Goal: Task Accomplishment & Management: Use online tool/utility

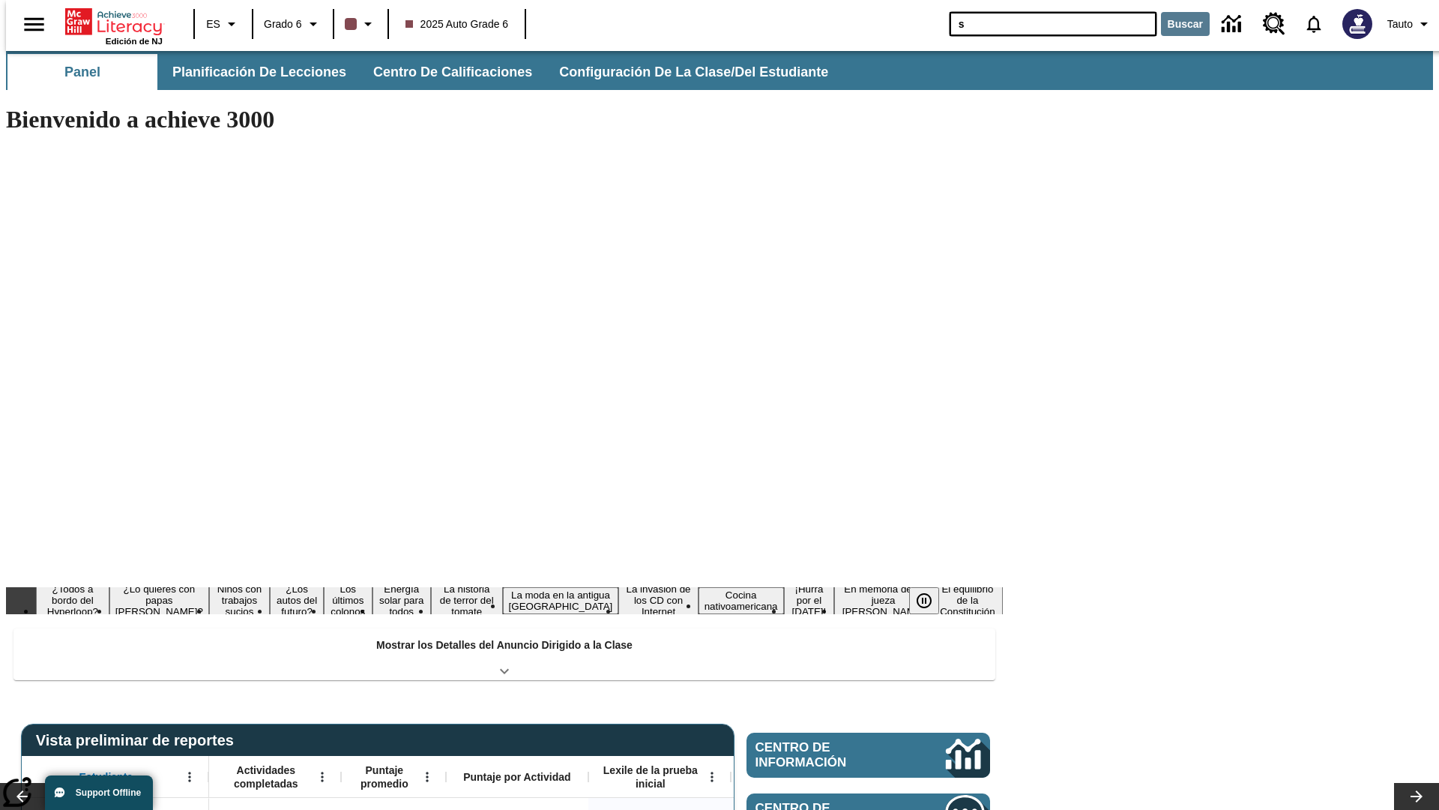
type input "s"
click at [1176, 24] on button "Buscar" at bounding box center [1185, 24] width 49 height 24
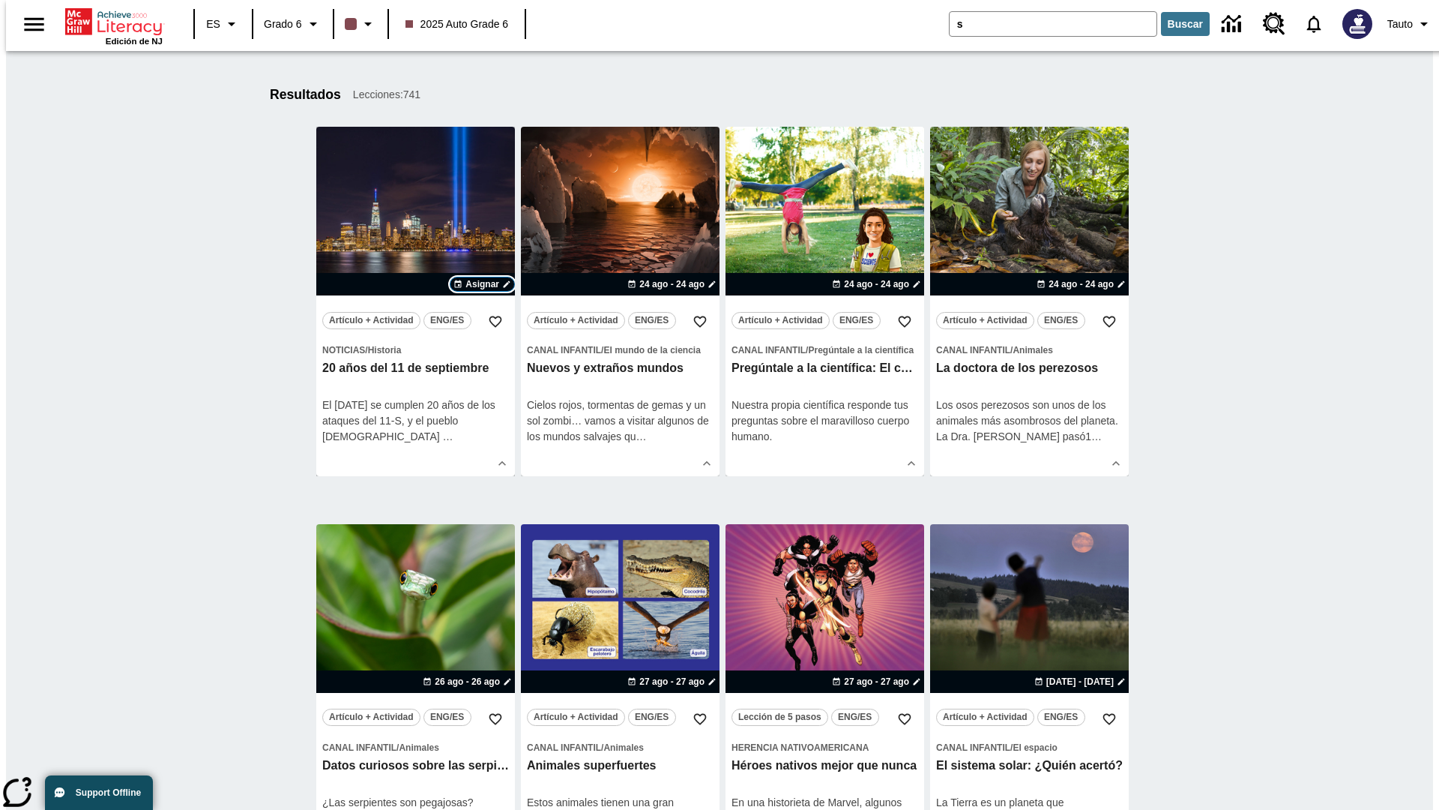
click at [482, 284] on span "Asignar" at bounding box center [483, 283] width 34 height 13
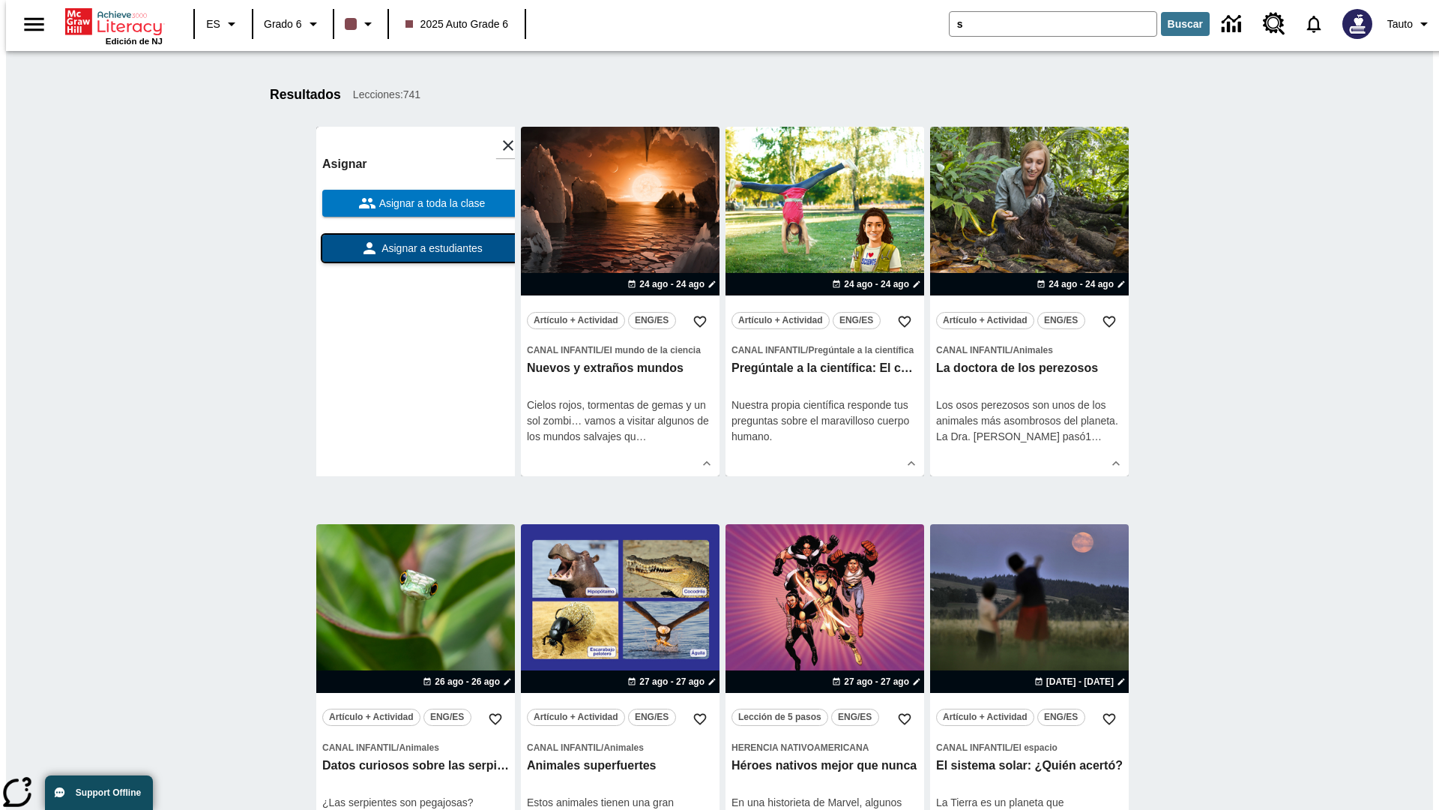
click at [415, 248] on span "Asignar a estudiantes" at bounding box center [431, 249] width 104 height 16
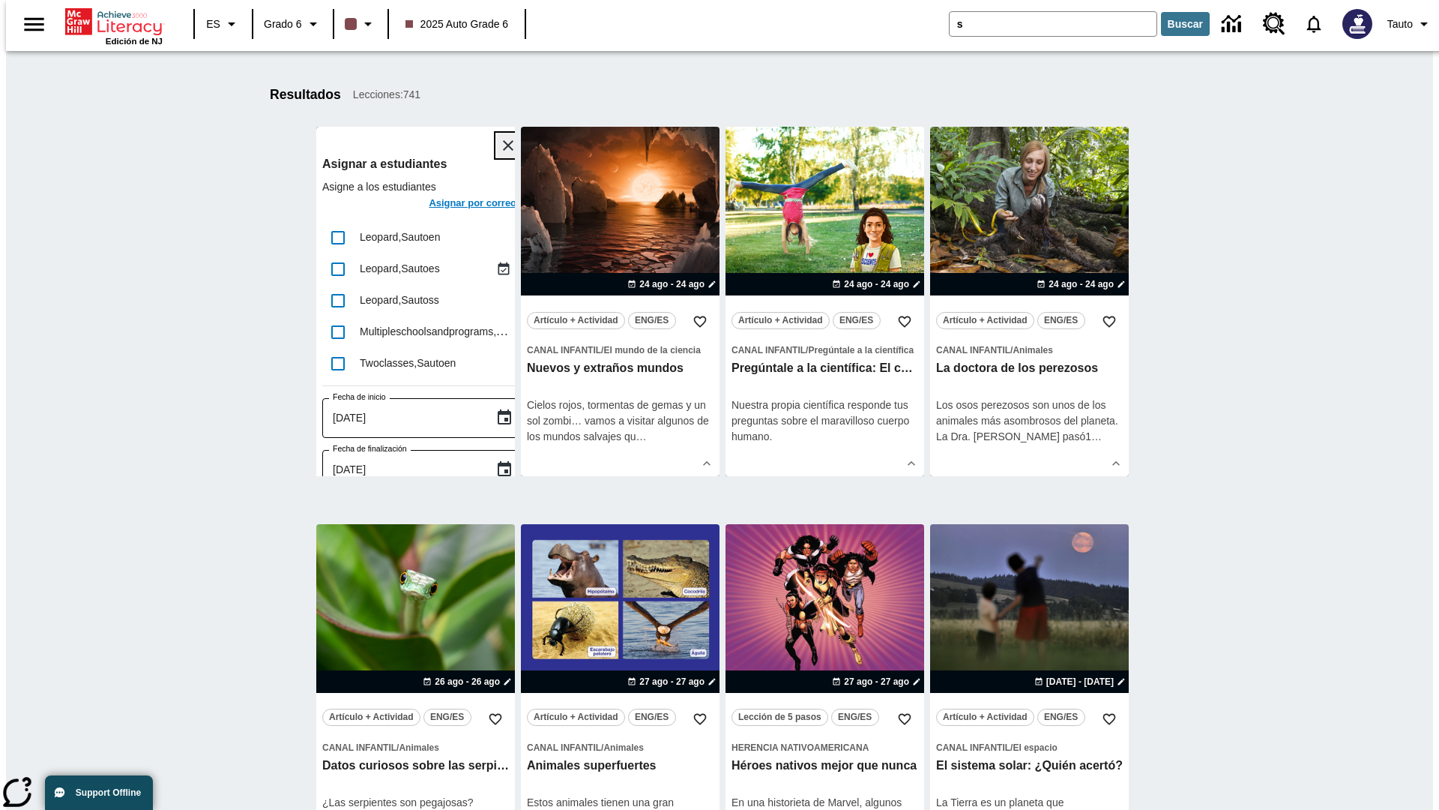
click at [503, 145] on icon "Cerrar" at bounding box center [508, 145] width 10 height 10
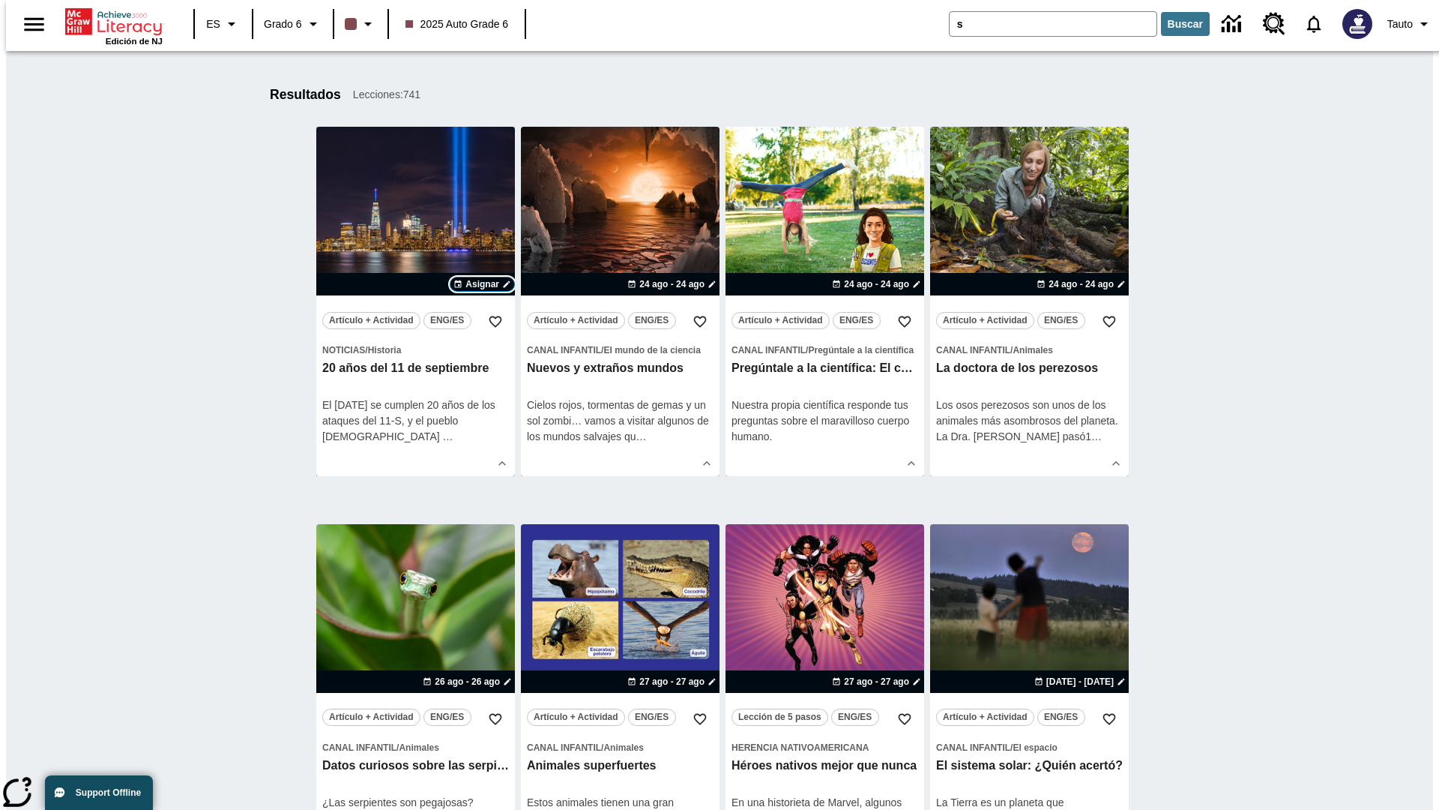
click at [482, 284] on span "Asignar" at bounding box center [483, 283] width 34 height 13
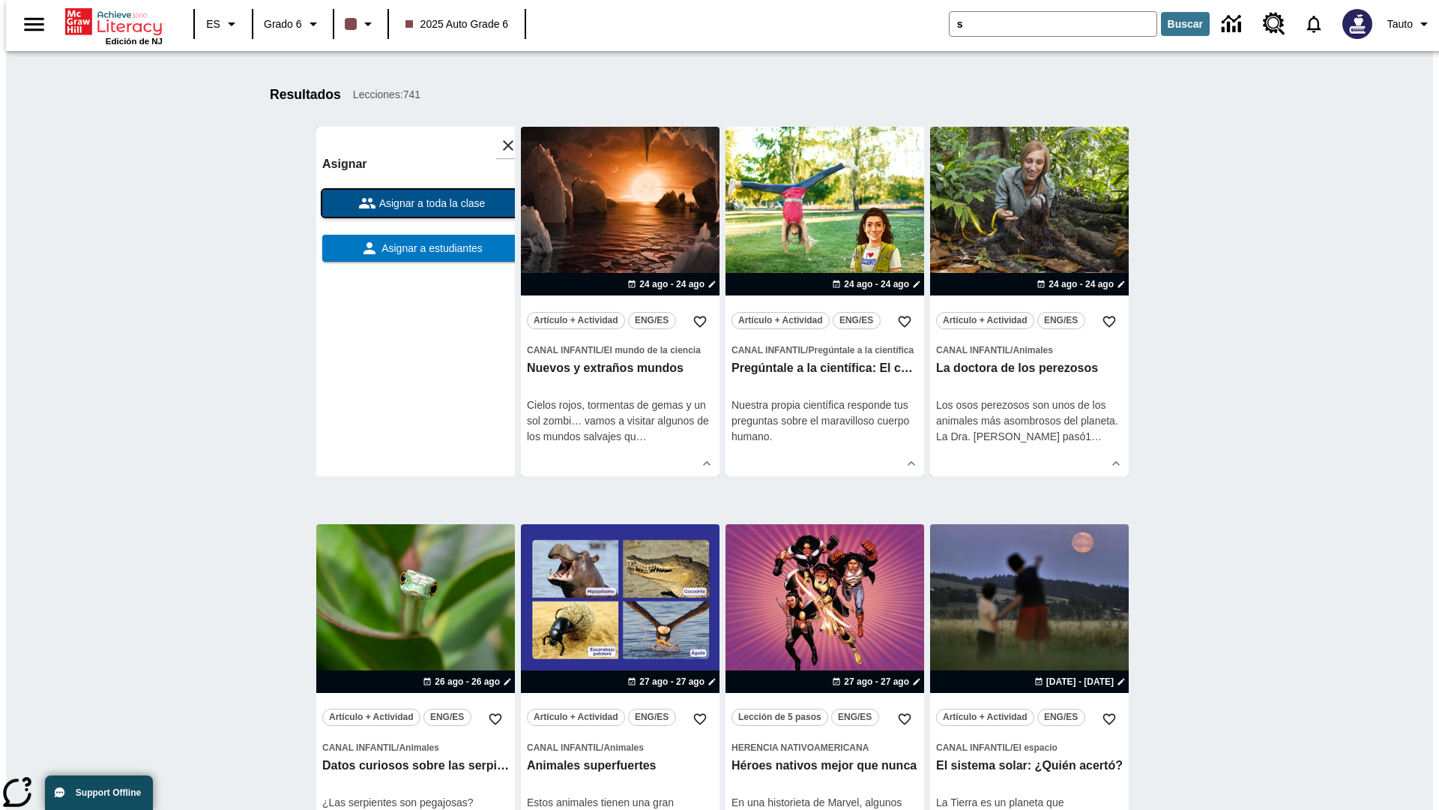
click at [415, 203] on span "Asignar a toda la clase" at bounding box center [430, 204] width 109 height 16
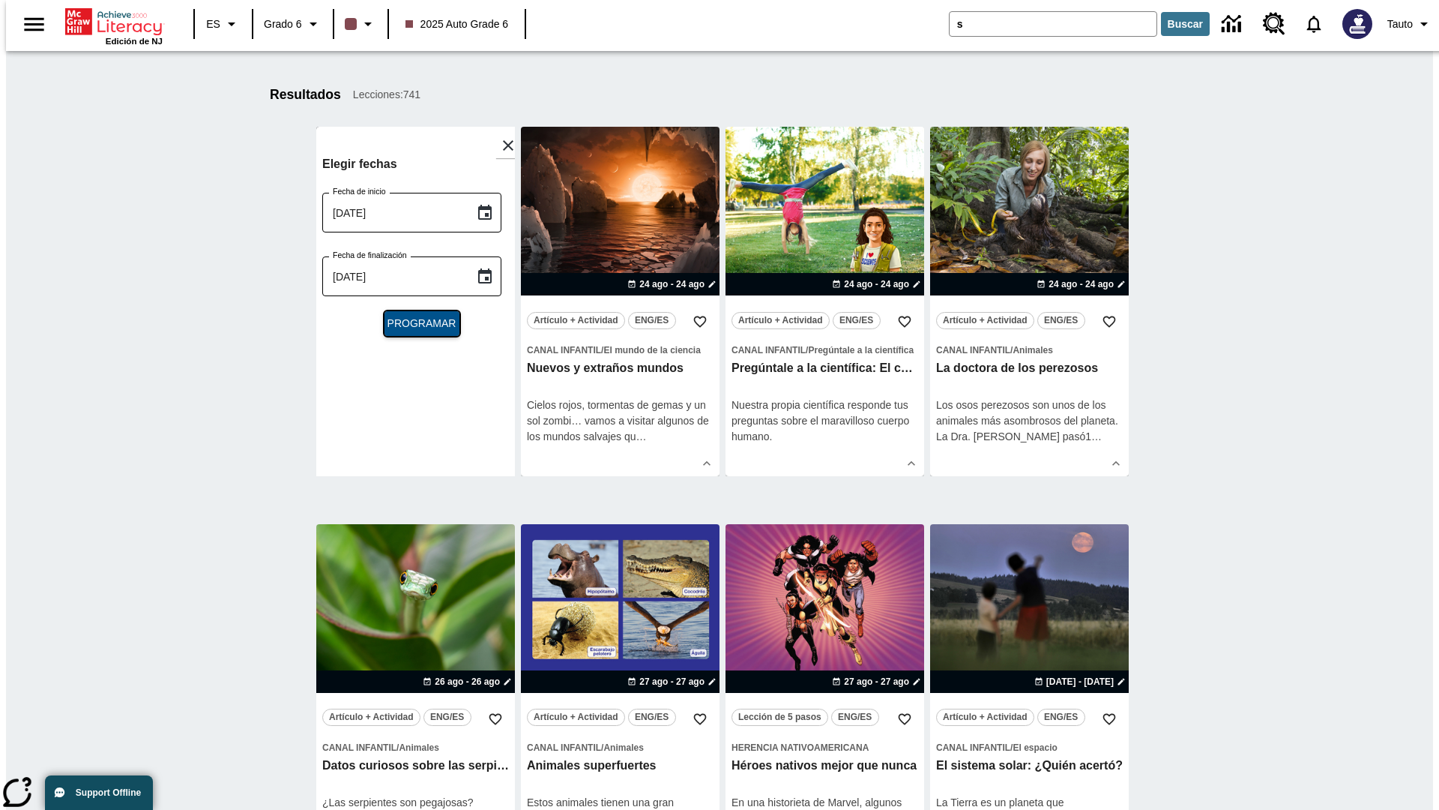
click at [415, 323] on span "Programar" at bounding box center [422, 324] width 69 height 16
